Goal: Check status: Check status

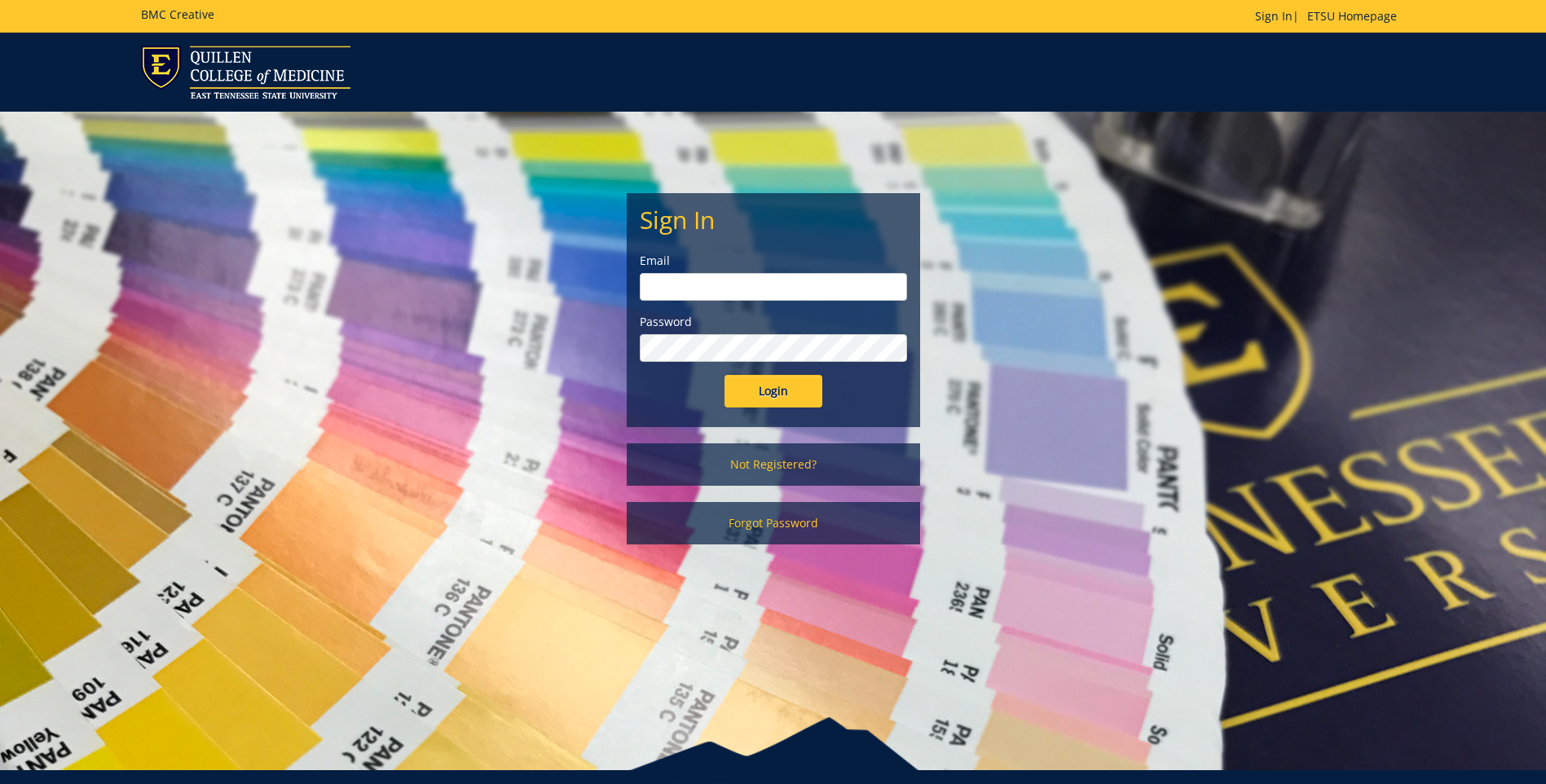
type input "[EMAIL_ADDRESS][DOMAIN_NAME]"
click at [791, 391] on input "Login" at bounding box center [773, 391] width 98 height 33
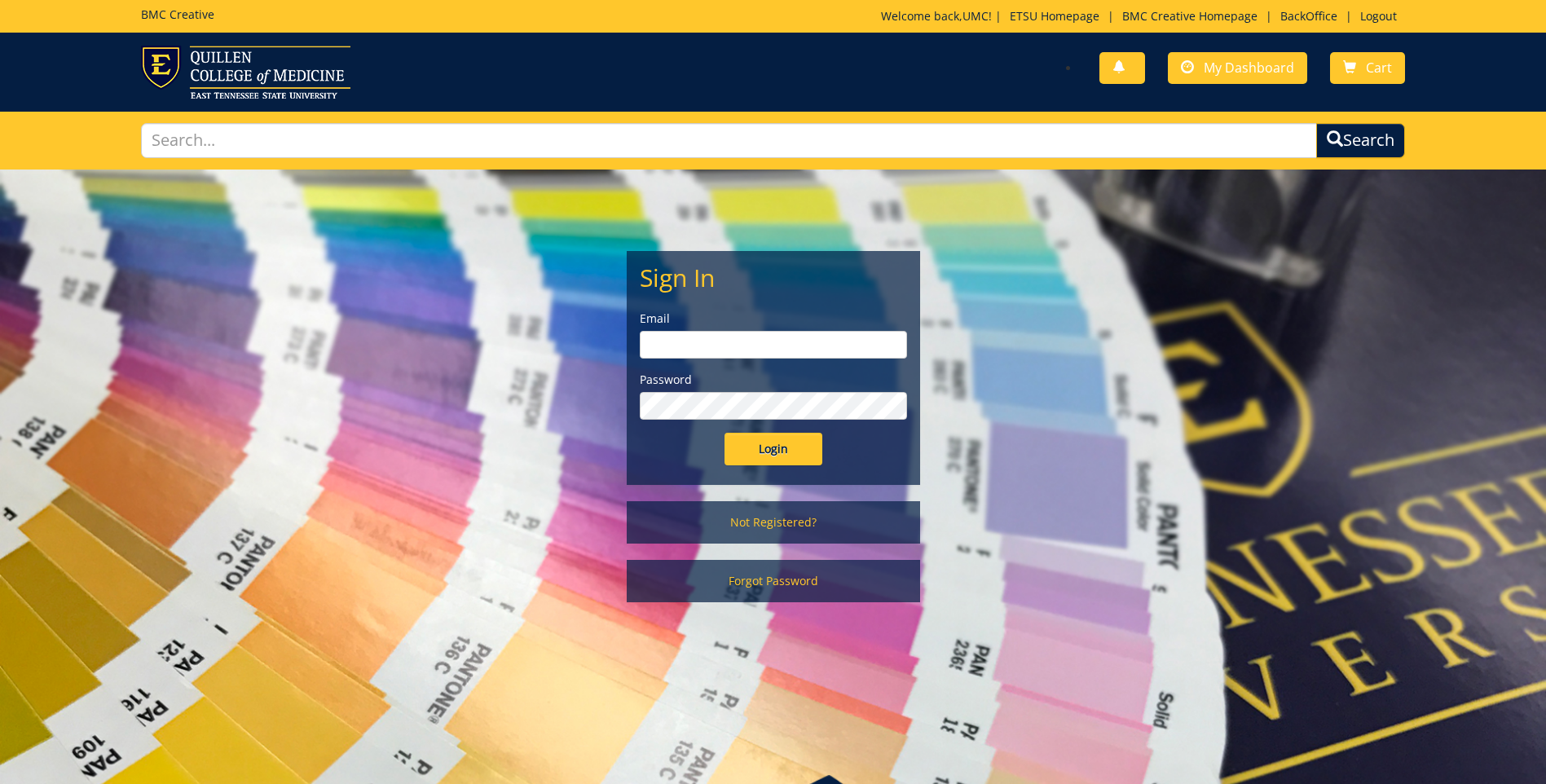
type input "projects@etsu.edu"
click at [792, 460] on input "Login" at bounding box center [773, 449] width 98 height 33
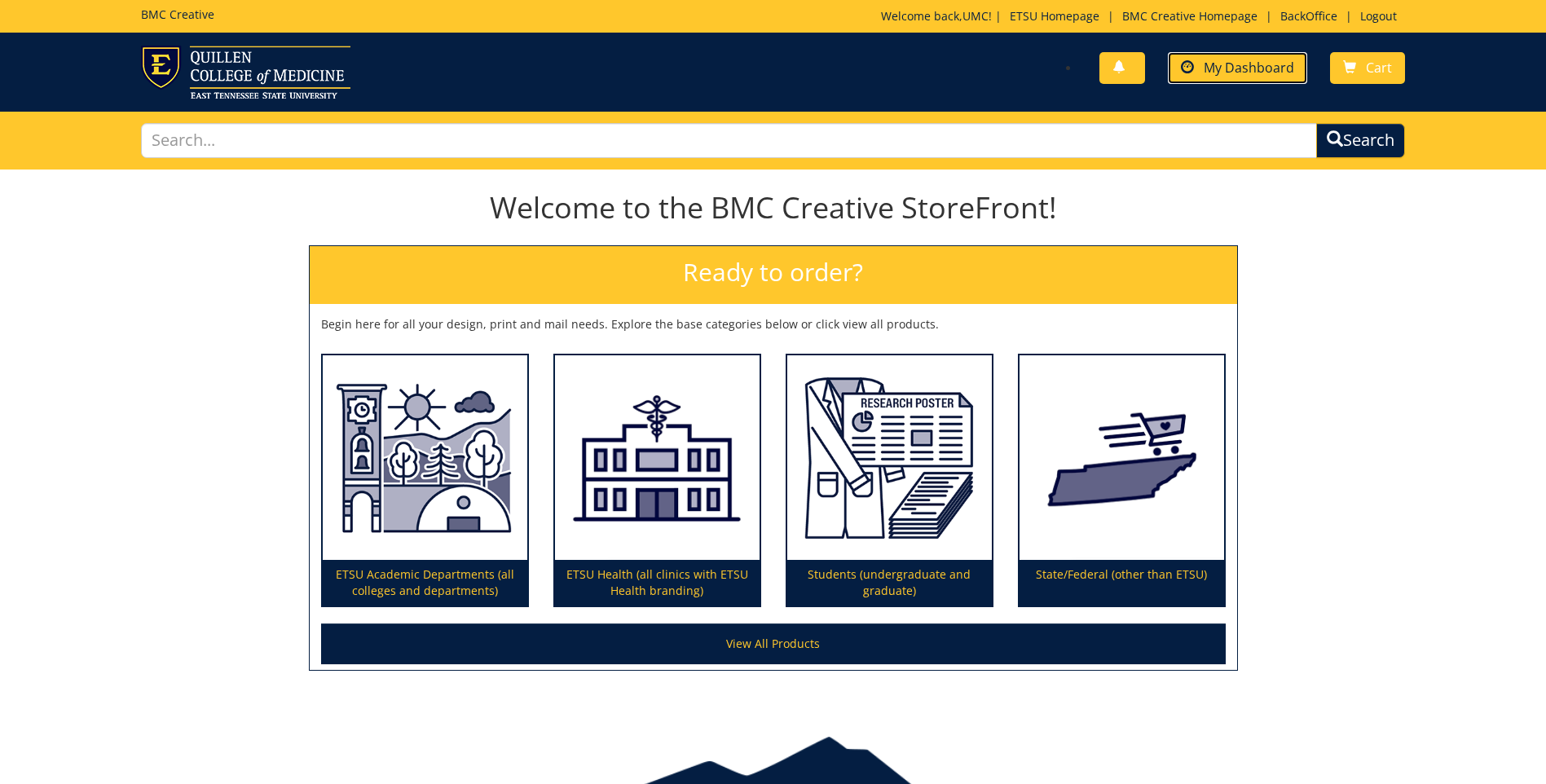
click at [1229, 63] on span "My Dashboard" at bounding box center [1248, 67] width 90 height 18
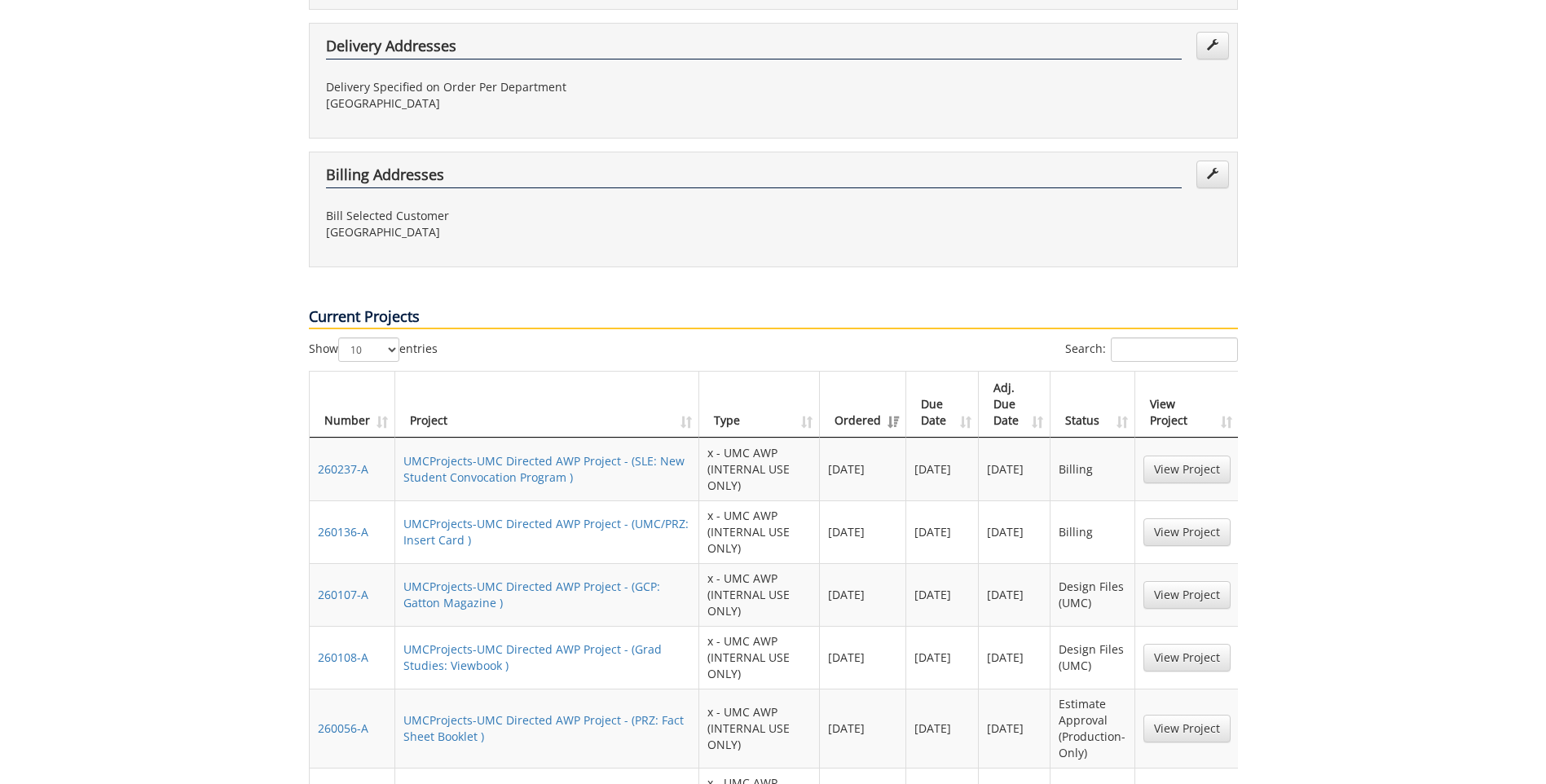
scroll to position [1060, 0]
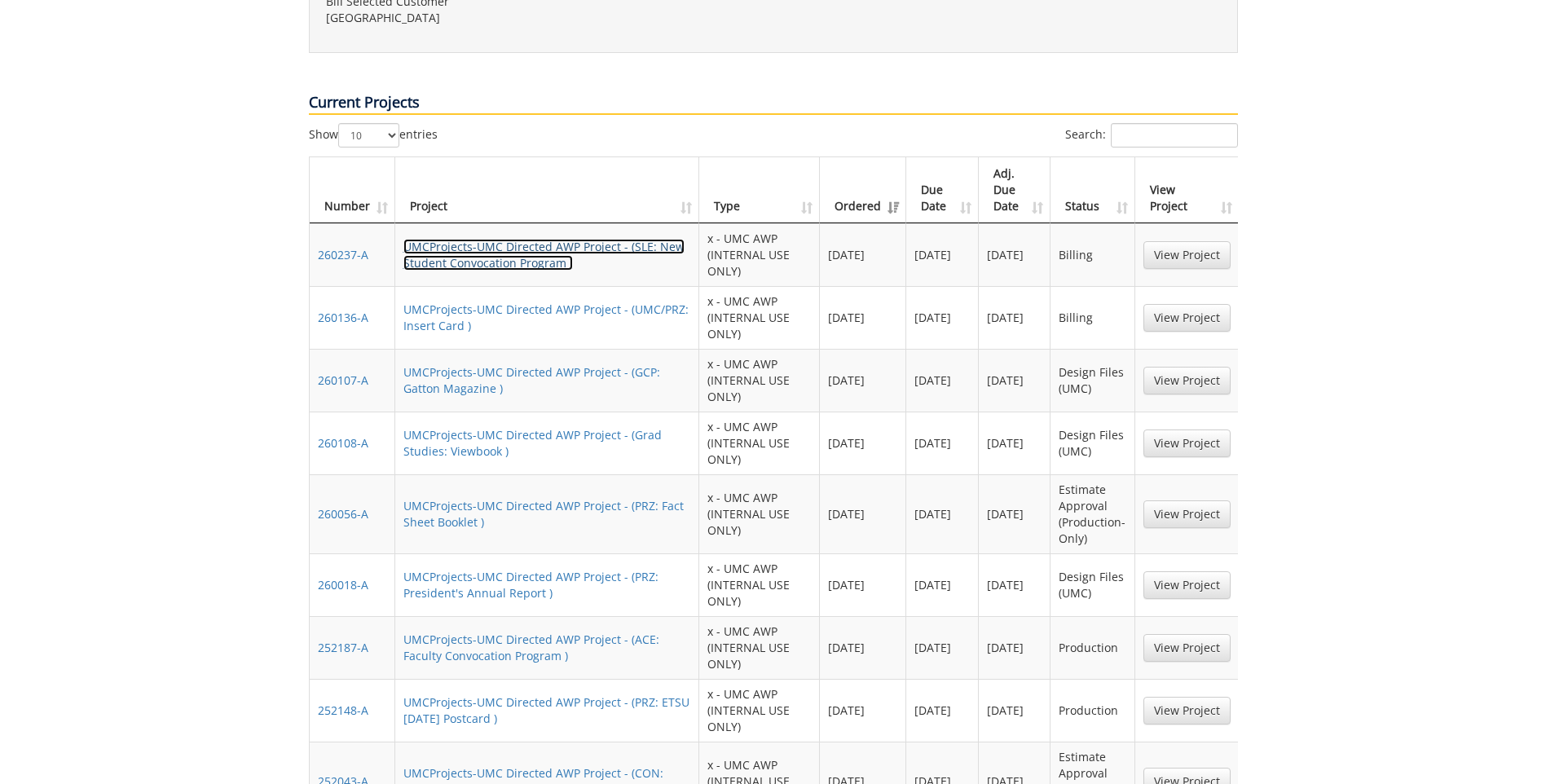
click at [502, 238] on link "UMCProjects-UMC Directed AWP Project - (SLE: New Student Convocation Program )" at bounding box center [544, 254] width 281 height 32
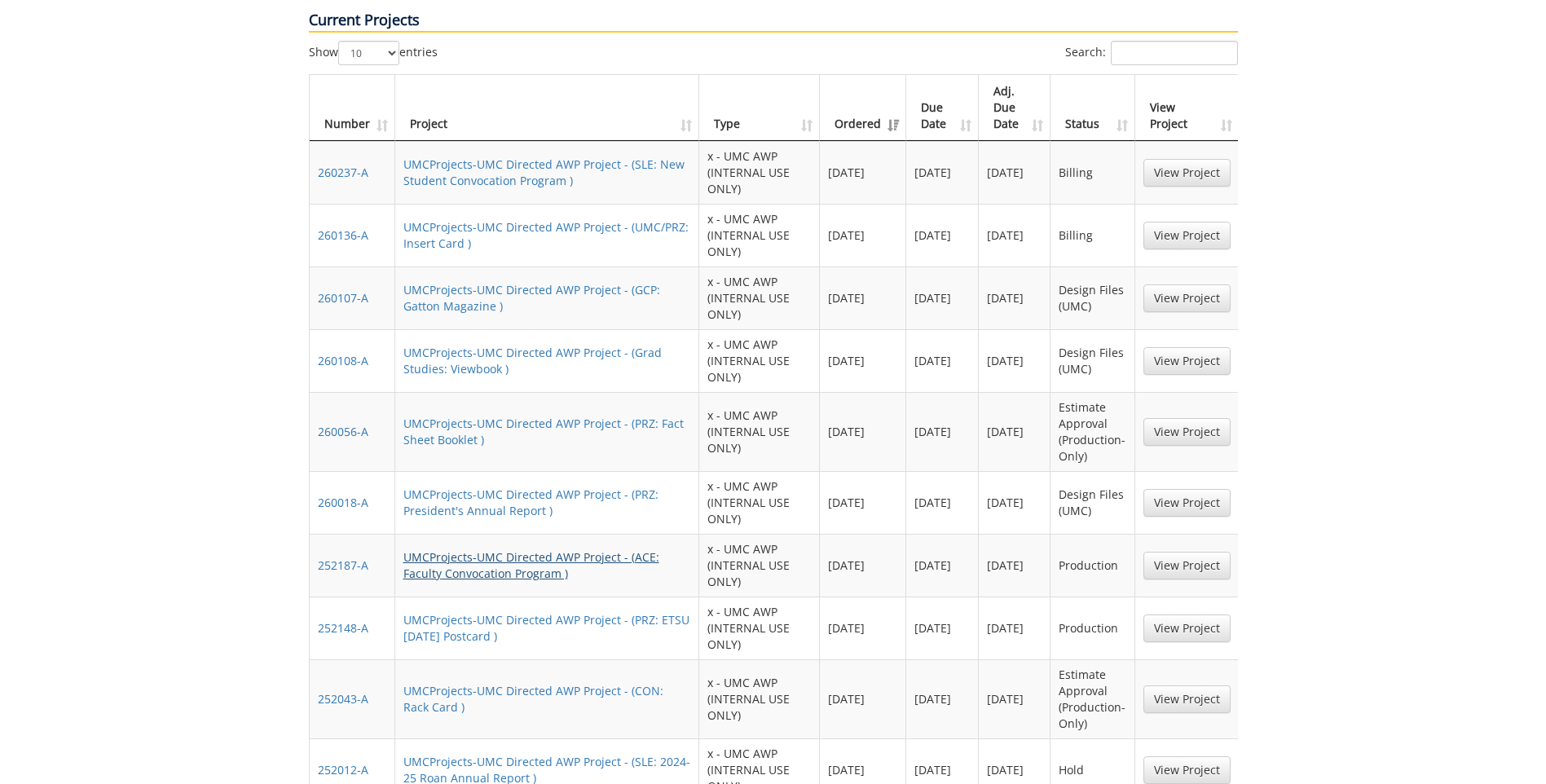
scroll to position [1223, 0]
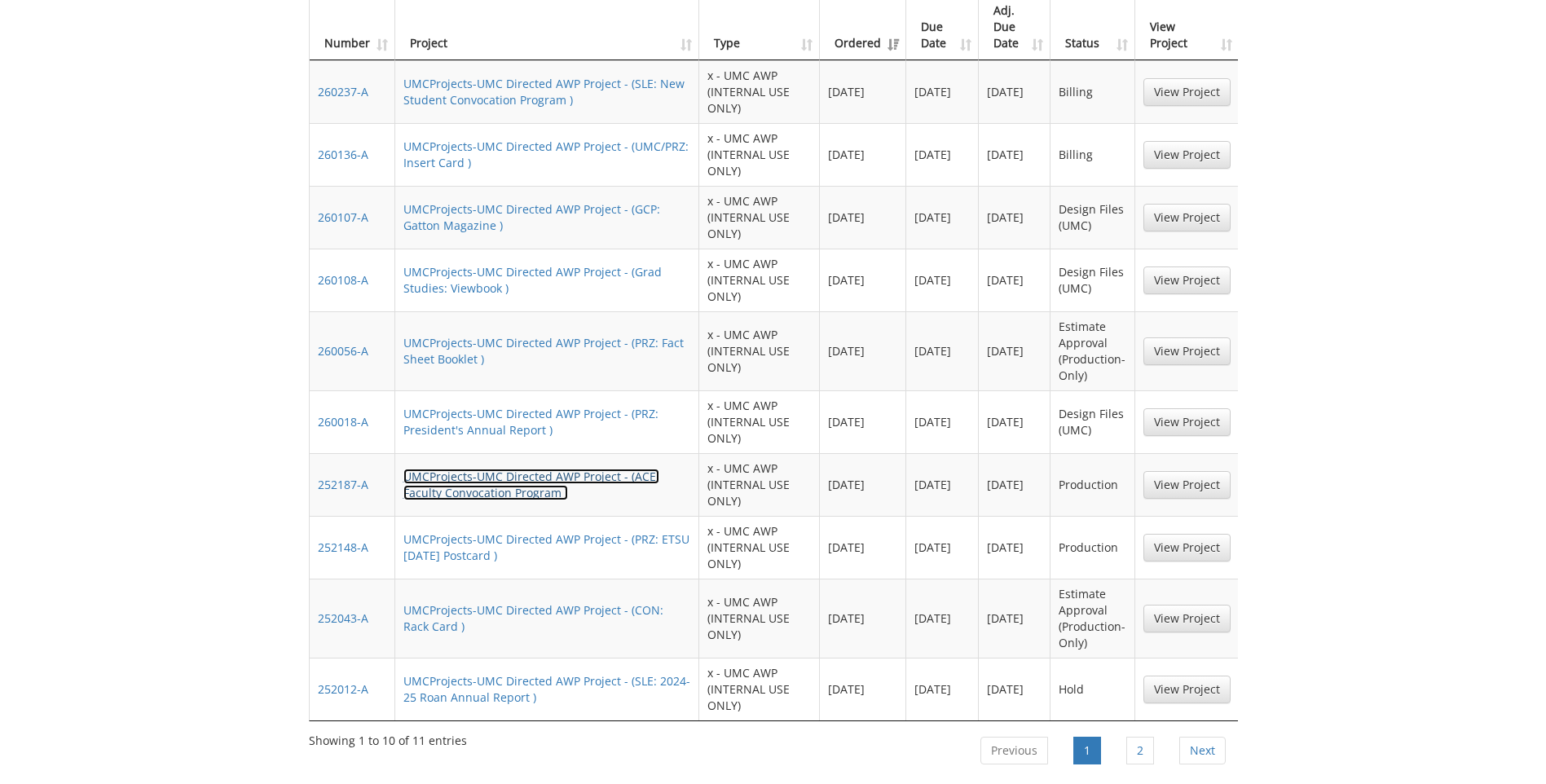
click at [522, 468] on link "UMCProjects-UMC Directed AWP Project - (ACE: Faculty Convocation Program )" at bounding box center [531, 484] width 256 height 32
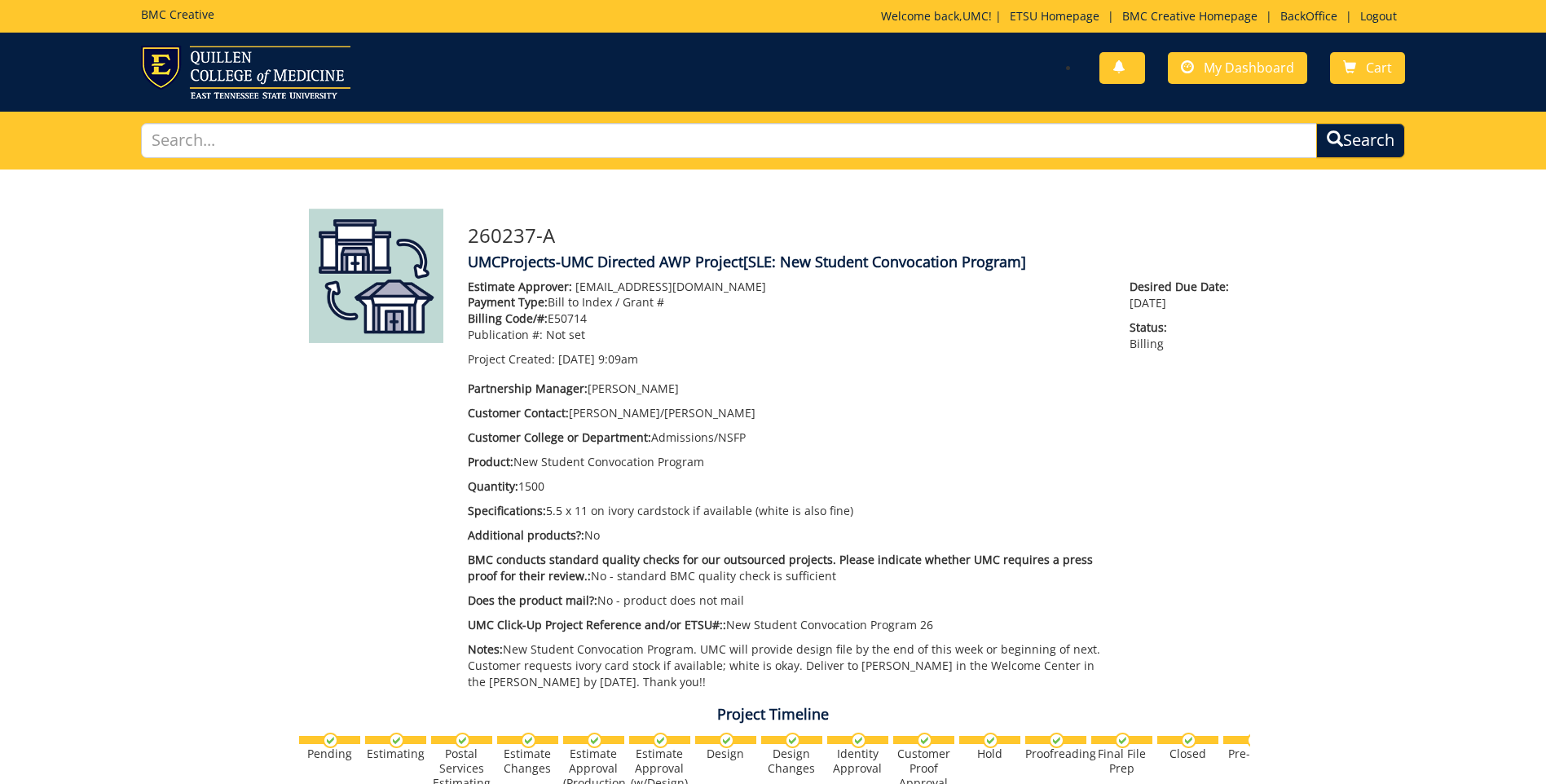
scroll to position [13, 0]
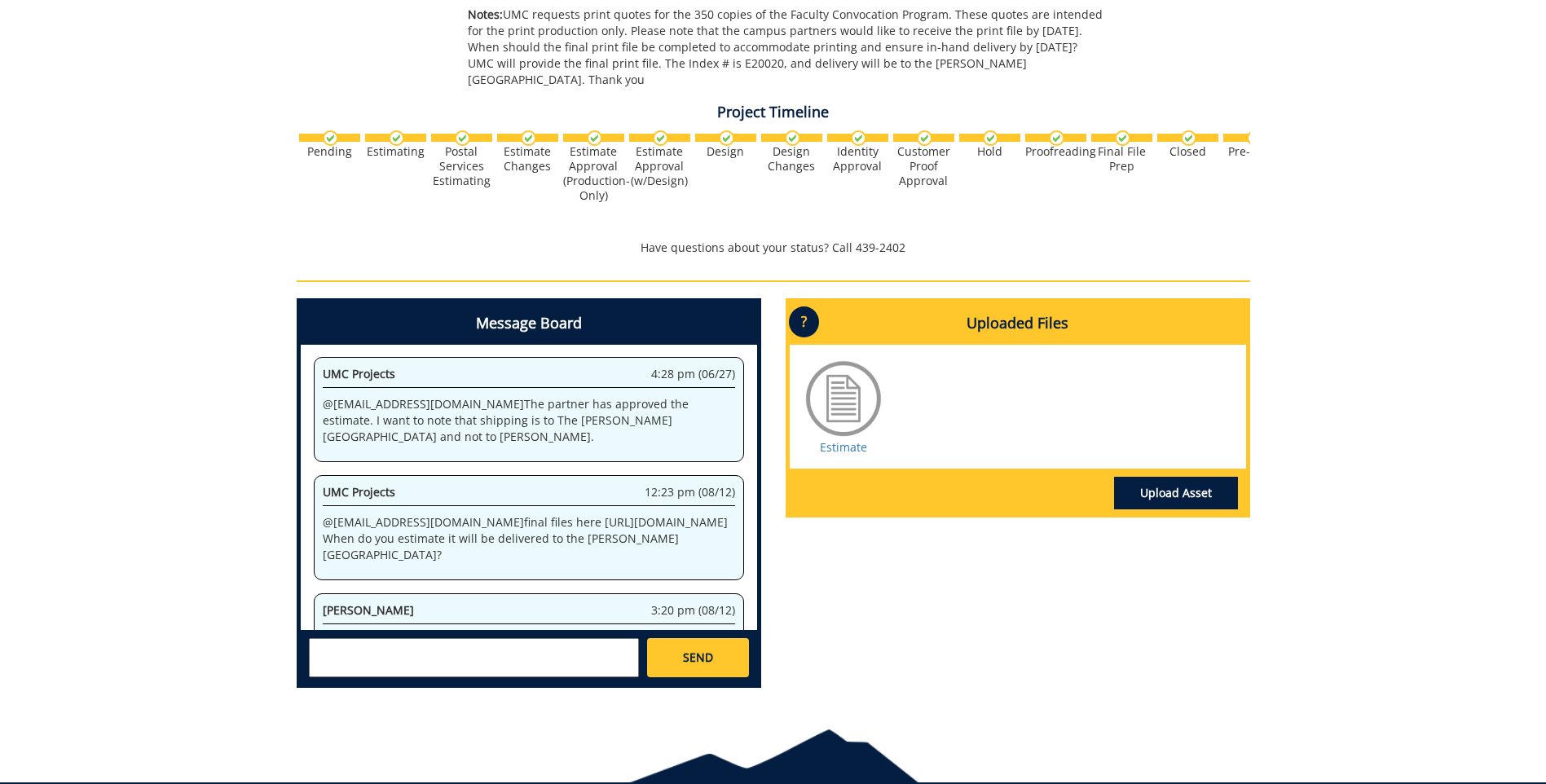
scroll to position [652, 0]
